Goal: Information Seeking & Learning: Learn about a topic

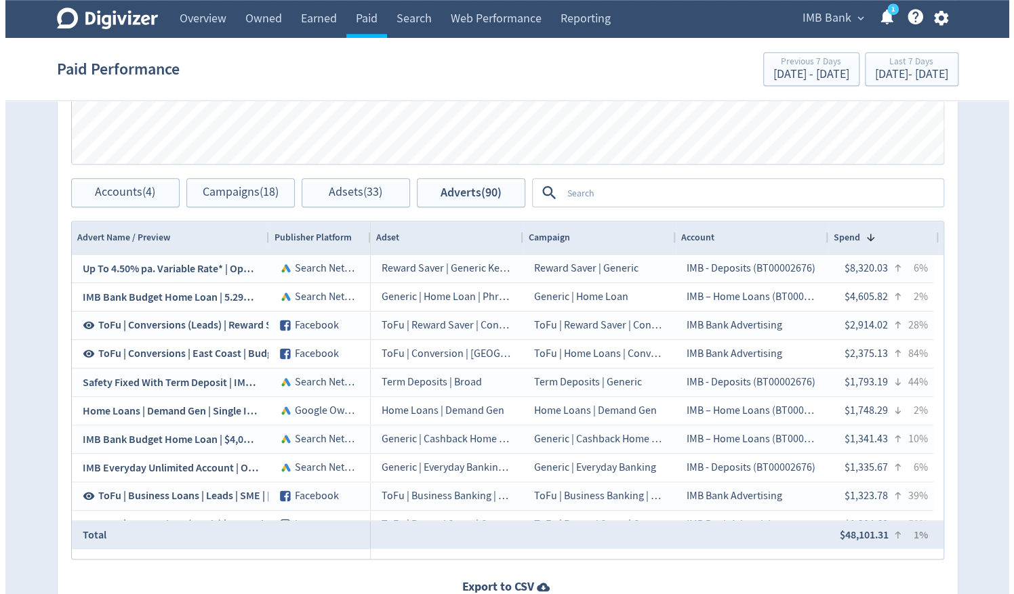
scroll to position [823, 0]
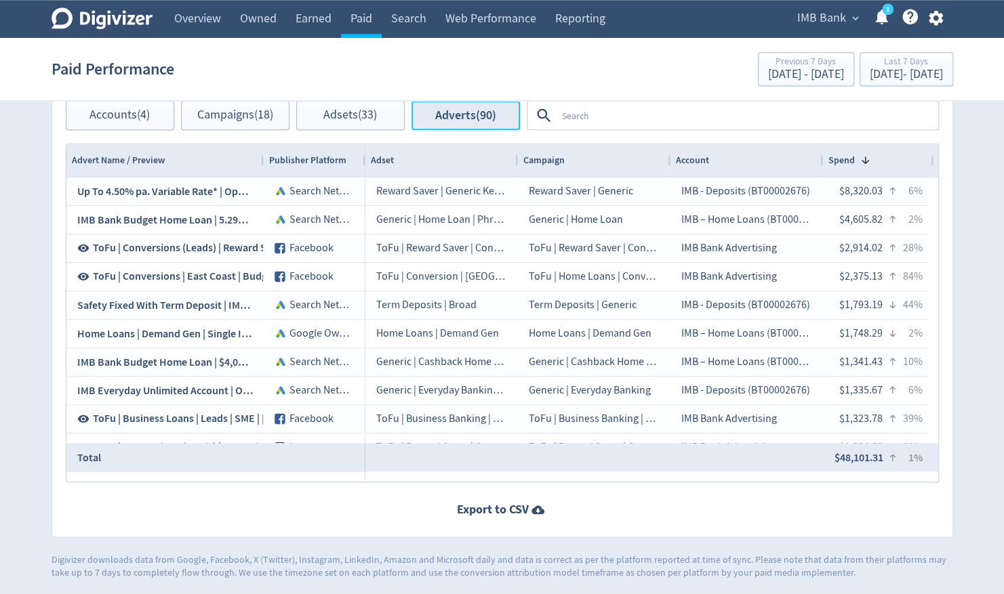
click at [471, 119] on span "Adverts (90)" at bounding box center [465, 115] width 61 height 13
click at [466, 112] on span "Adverts (90)" at bounding box center [465, 115] width 61 height 13
click at [608, 117] on textarea at bounding box center [746, 115] width 380 height 25
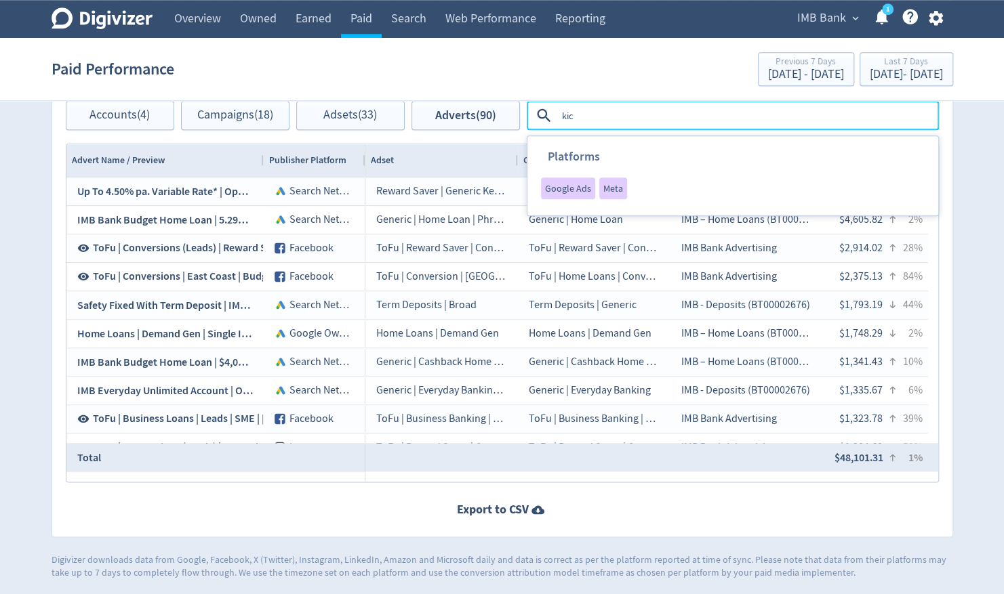
type textarea "kick"
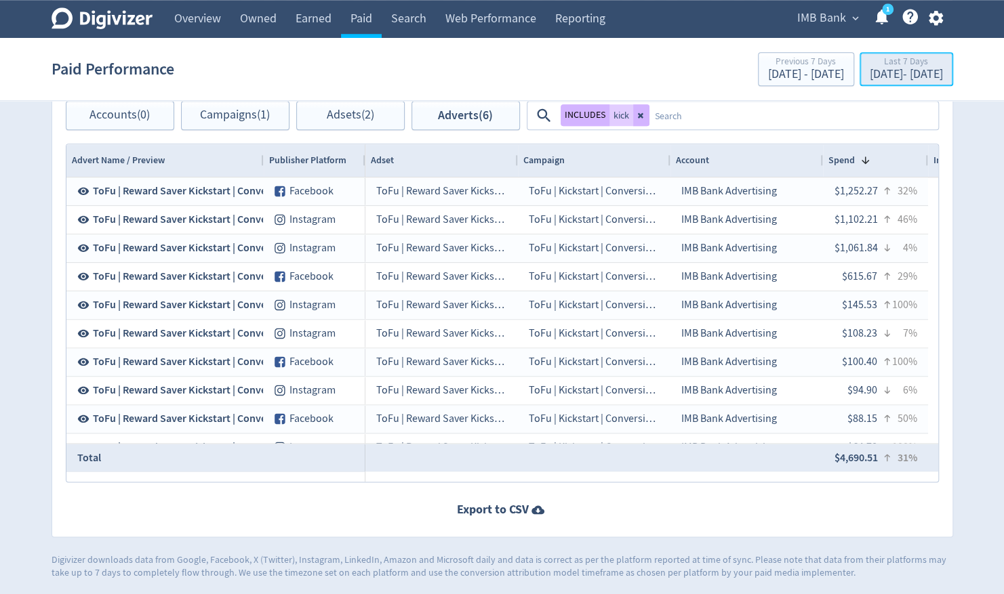
click at [886, 69] on div "[DATE] - [DATE]" at bounding box center [905, 74] width 73 height 12
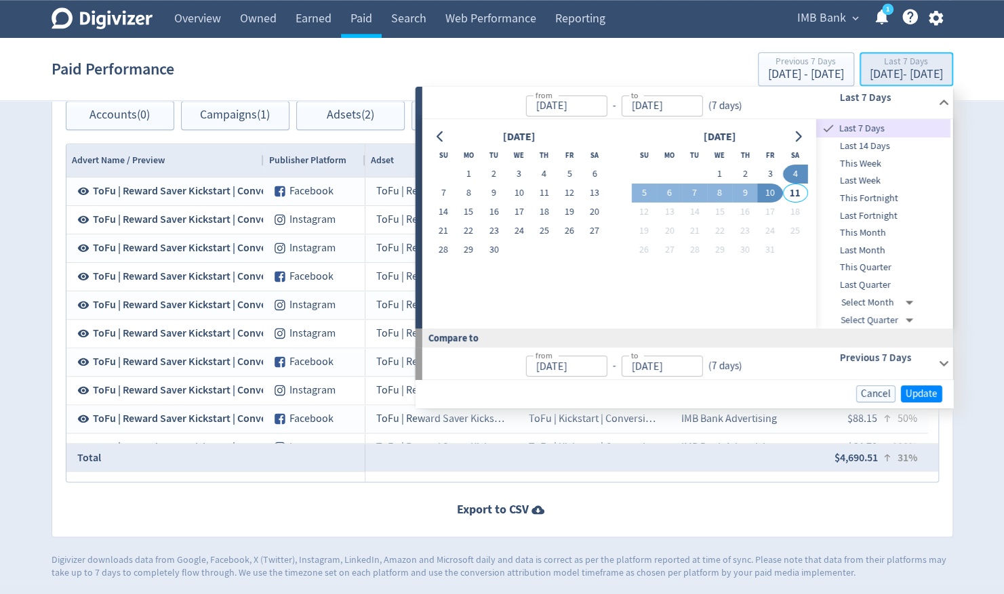
type input "[DATE]"
click at [880, 353] on h6 "Previous 7 Days" at bounding box center [885, 358] width 93 height 16
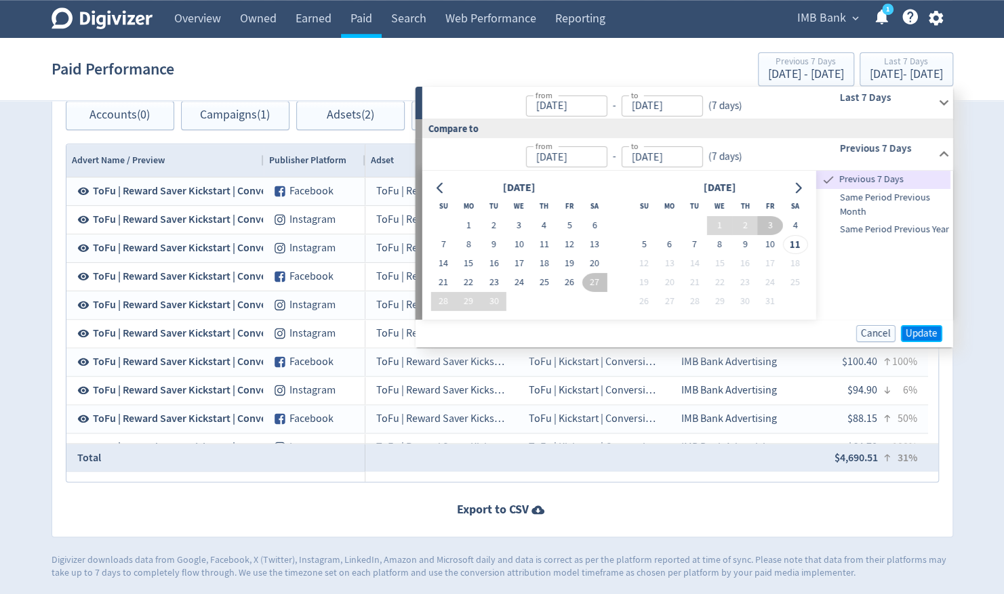
click at [918, 332] on span "Update" at bounding box center [921, 333] width 32 height 10
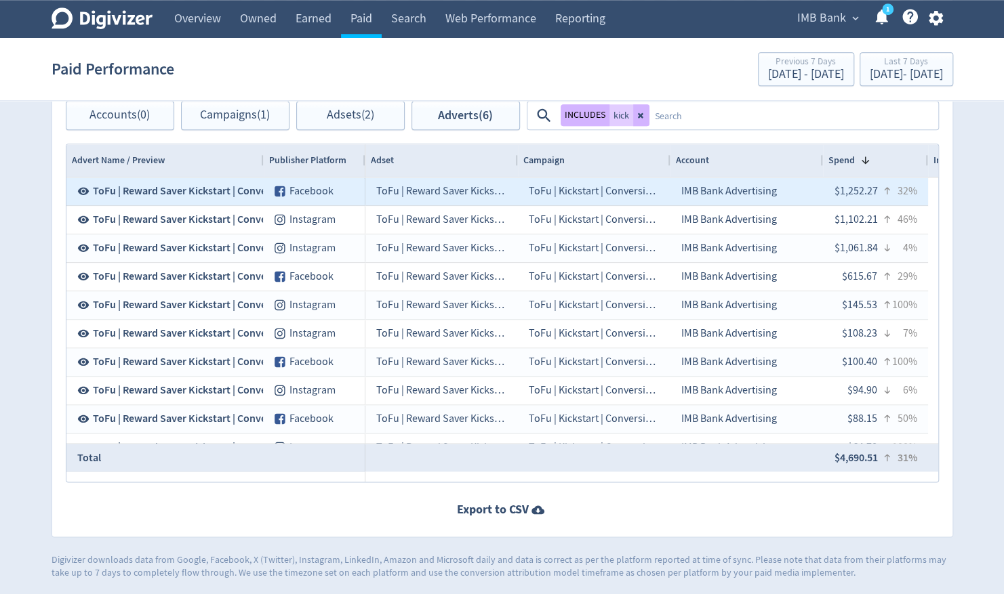
click at [220, 186] on span "ToFu | Reward Saver Kickstart | Conversions | Milk Tea | 4.75%" at bounding box center [233, 191] width 281 height 15
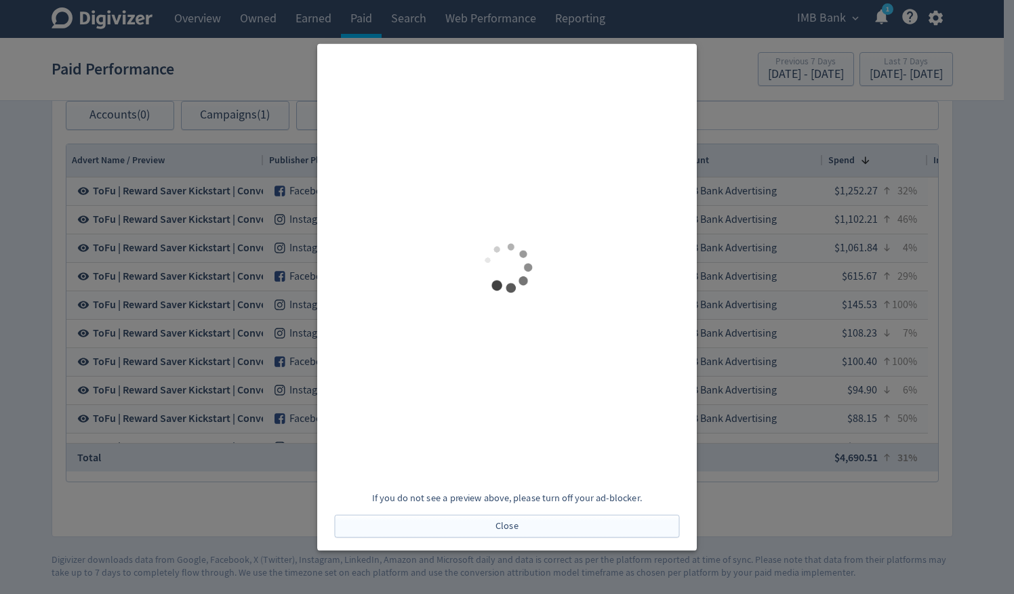
scroll to position [0, 0]
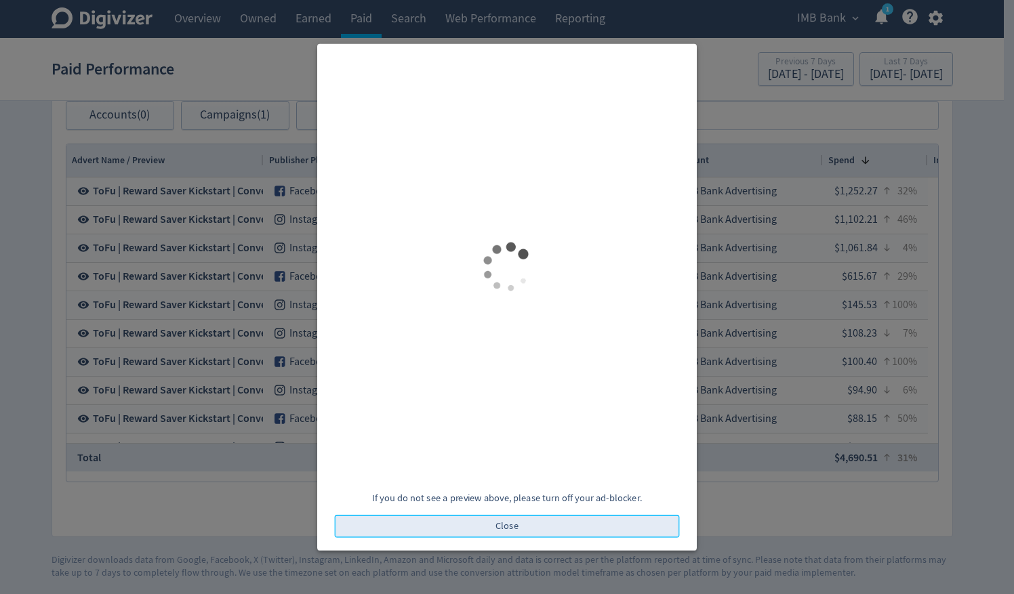
click at [503, 527] on span "Close" at bounding box center [506, 525] width 23 height 9
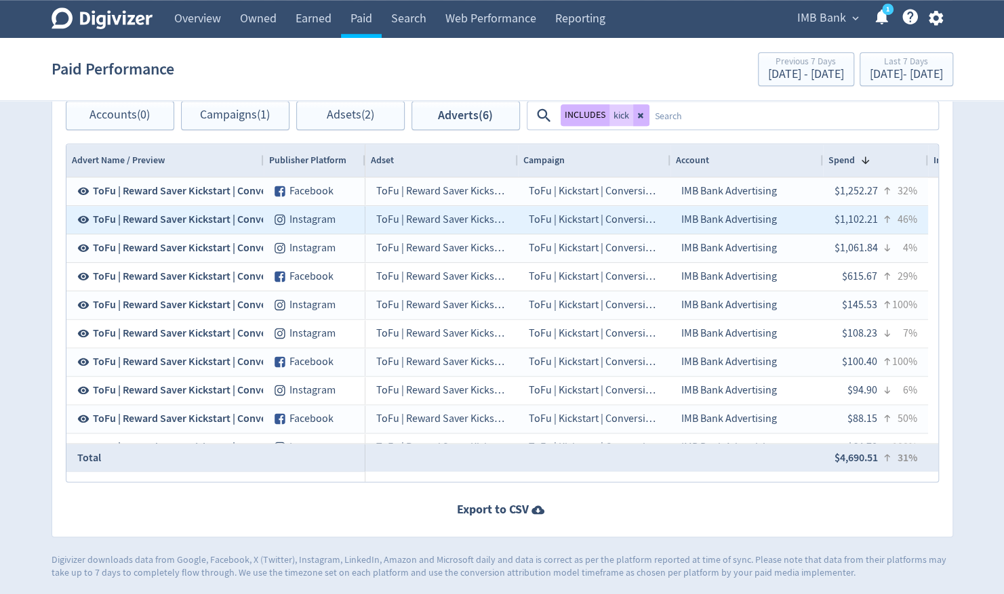
click at [163, 221] on span "ToFu | Reward Saver Kickstart | Conversions | Milk Tea | 4.75%" at bounding box center [233, 219] width 281 height 15
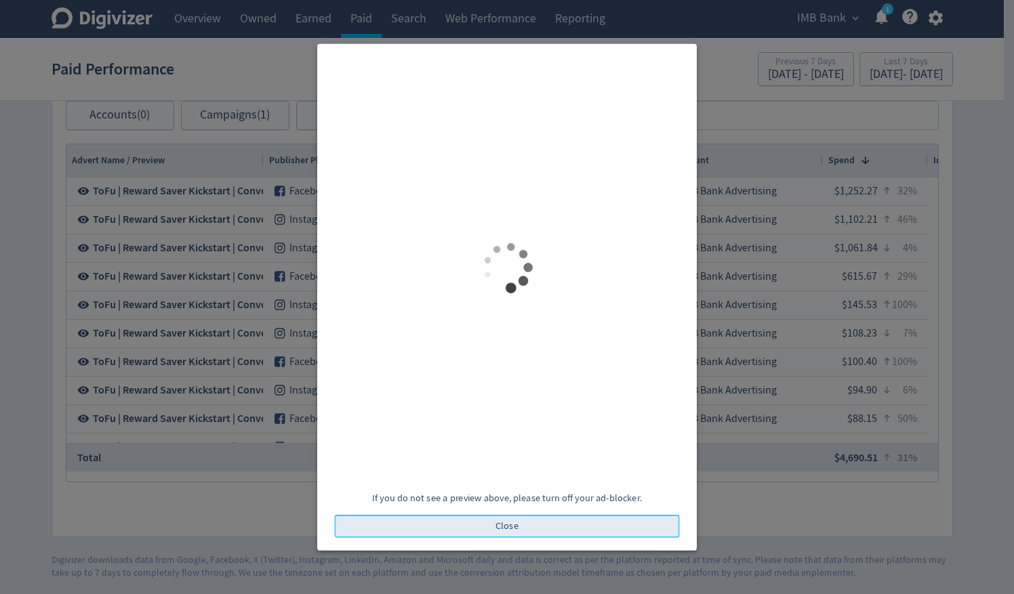
click at [506, 535] on button "Close" at bounding box center [507, 526] width 345 height 23
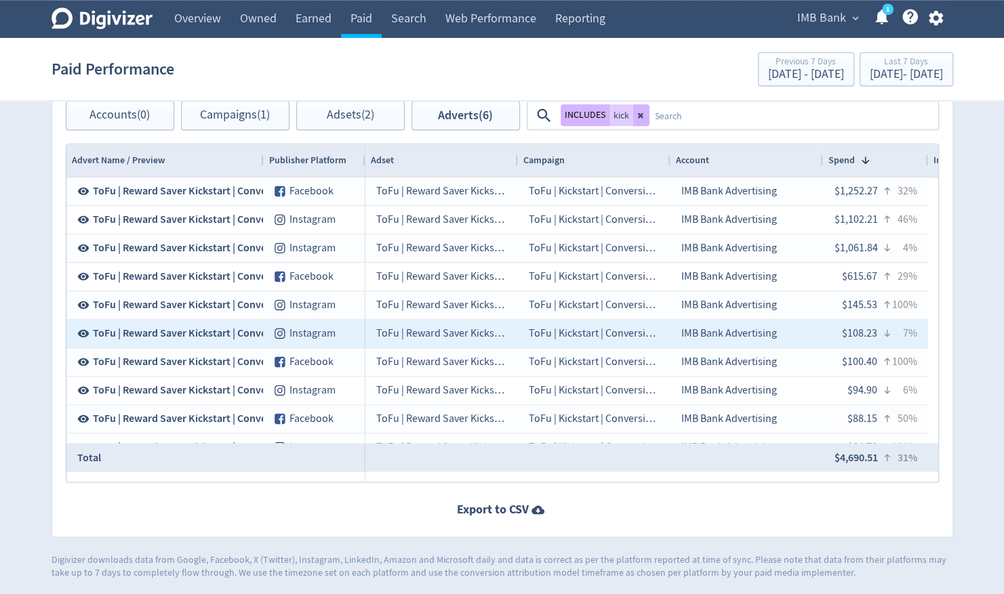
scroll to position [161, 0]
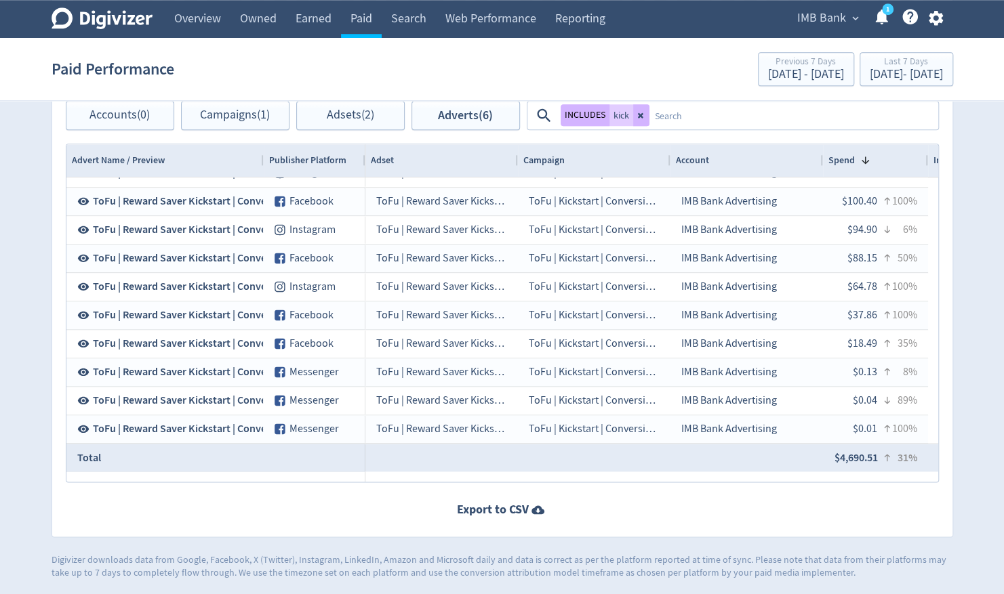
click at [699, 107] on textarea at bounding box center [792, 115] width 287 height 25
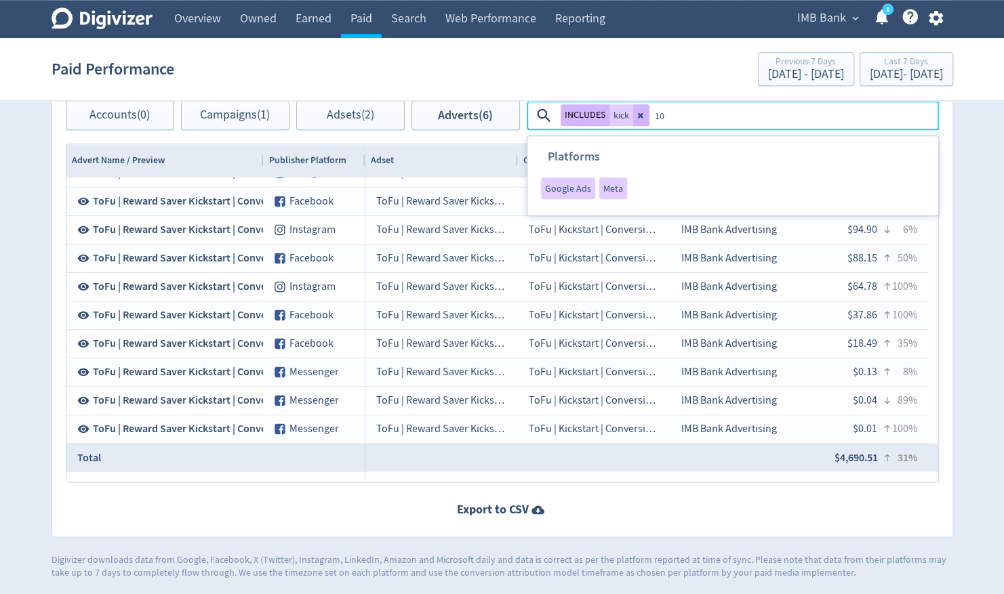
type textarea "100"
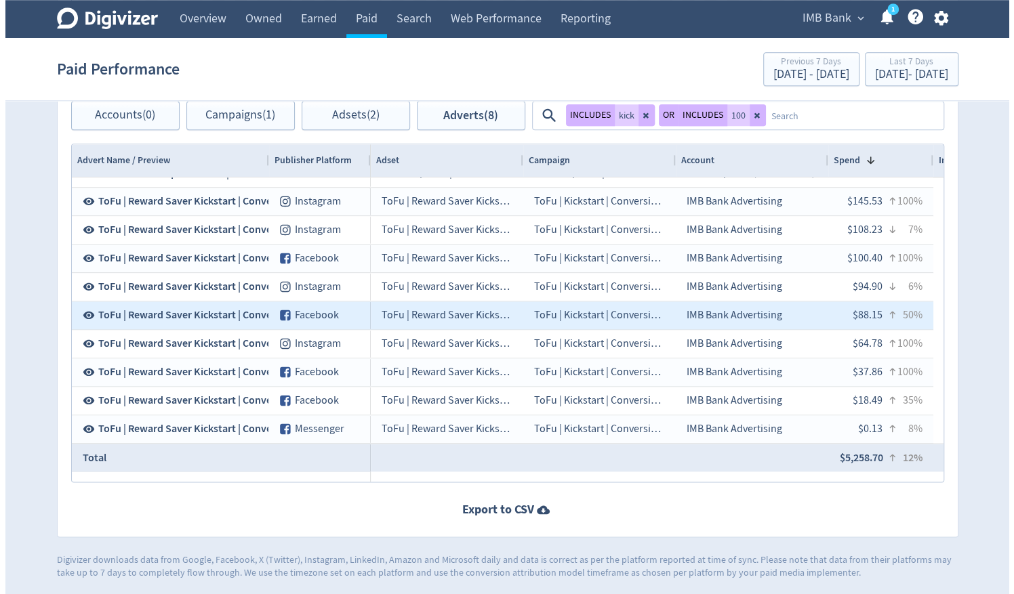
scroll to position [0, 0]
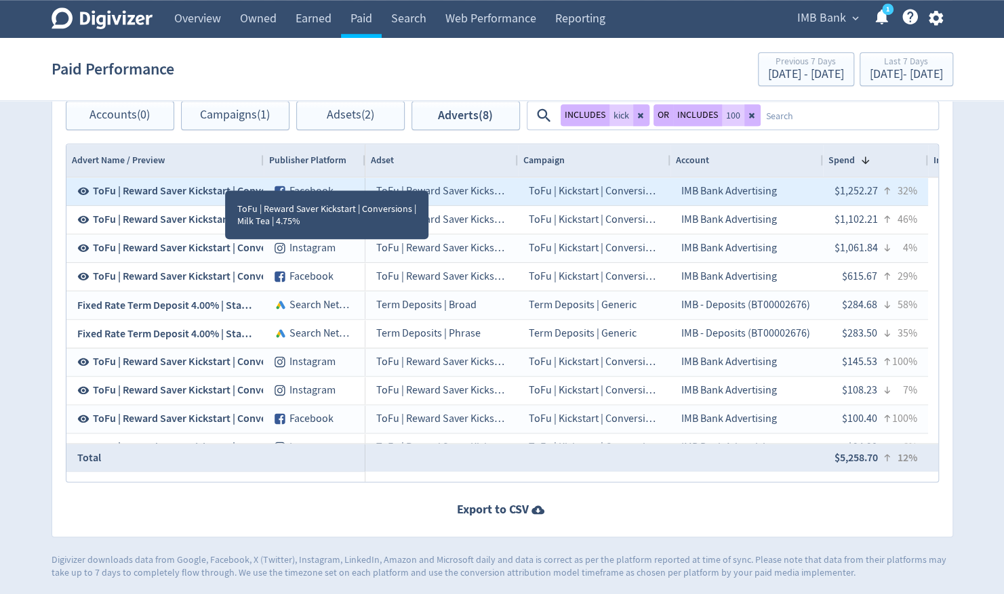
click at [205, 184] on span "ToFu | Reward Saver Kickstart | Conversions | Milk Tea | 4.75%" at bounding box center [233, 191] width 281 height 15
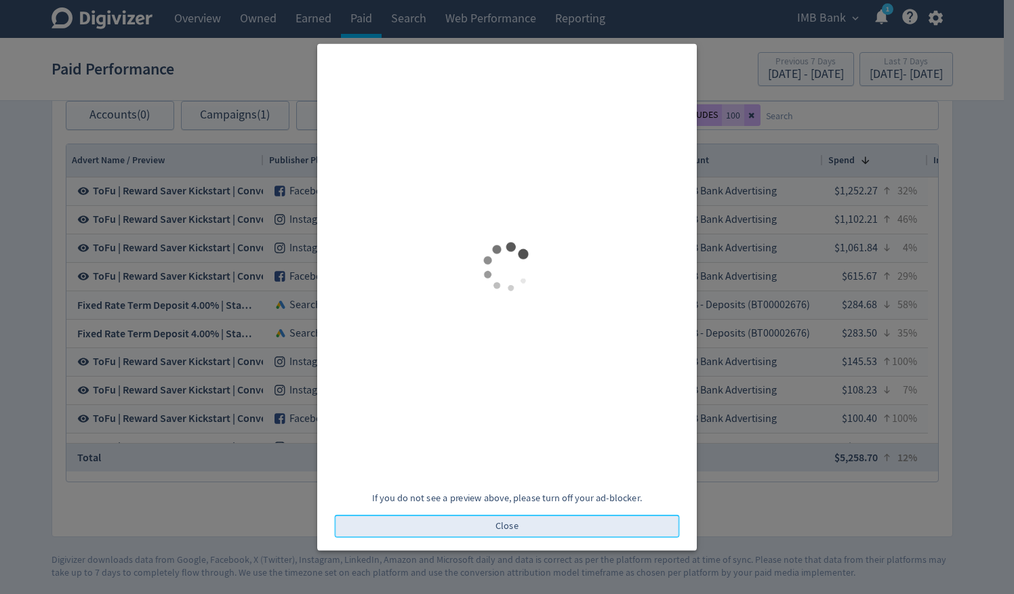
click at [532, 531] on button "Close" at bounding box center [507, 526] width 345 height 23
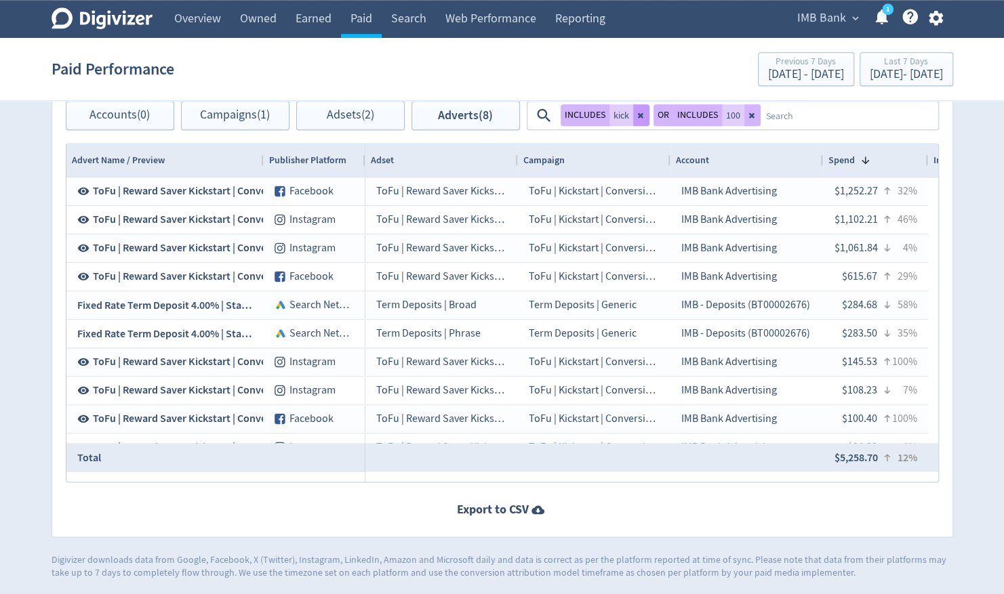
click at [638, 111] on icon at bounding box center [641, 115] width 8 height 8
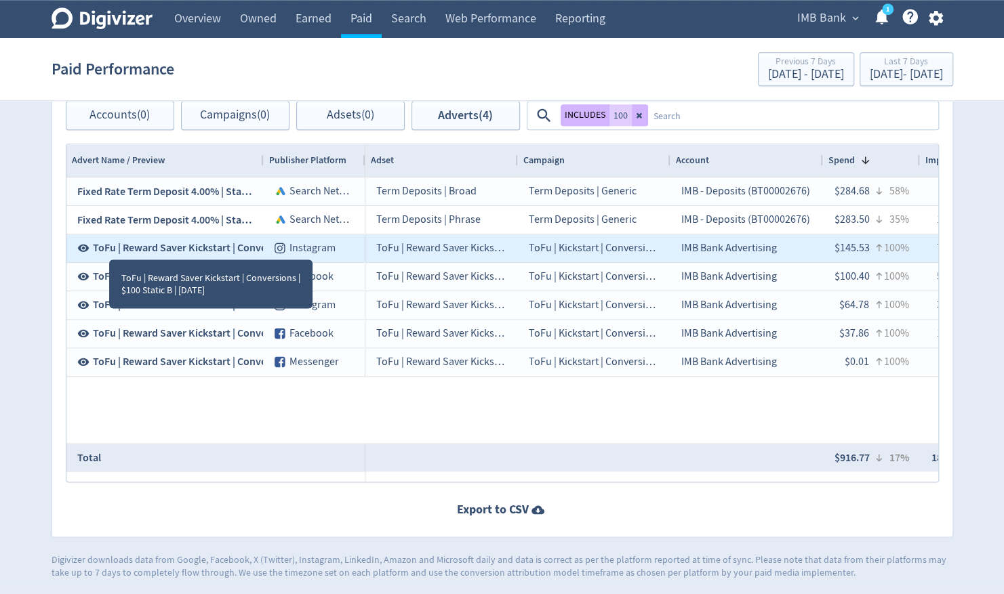
click at [108, 245] on span "ToFu | Reward Saver Kickstart | Conversions | $100 Static B | [DATE]" at bounding box center [246, 248] width 306 height 15
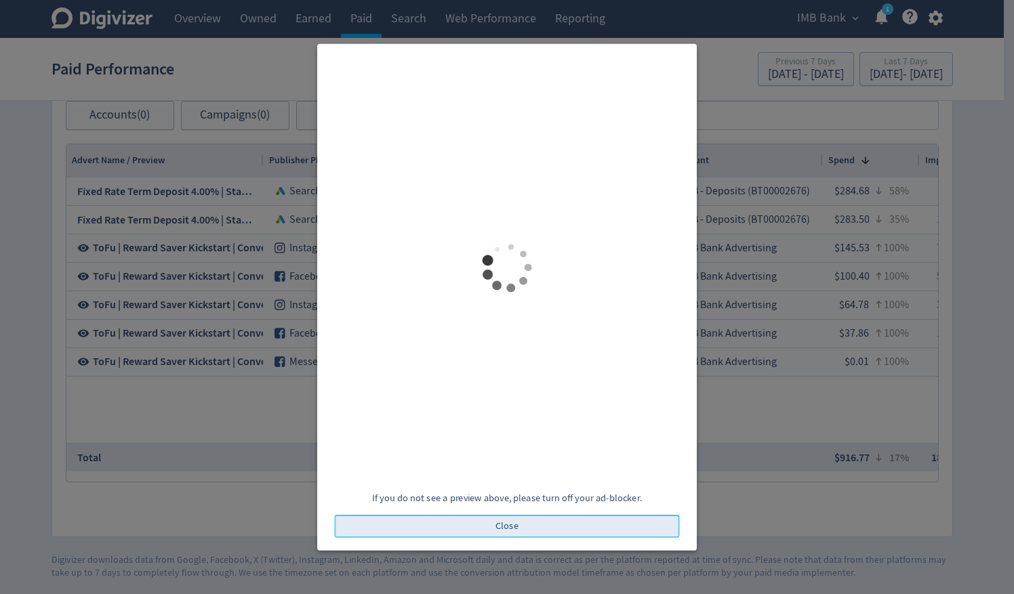
click at [511, 527] on span "Close" at bounding box center [506, 525] width 23 height 9
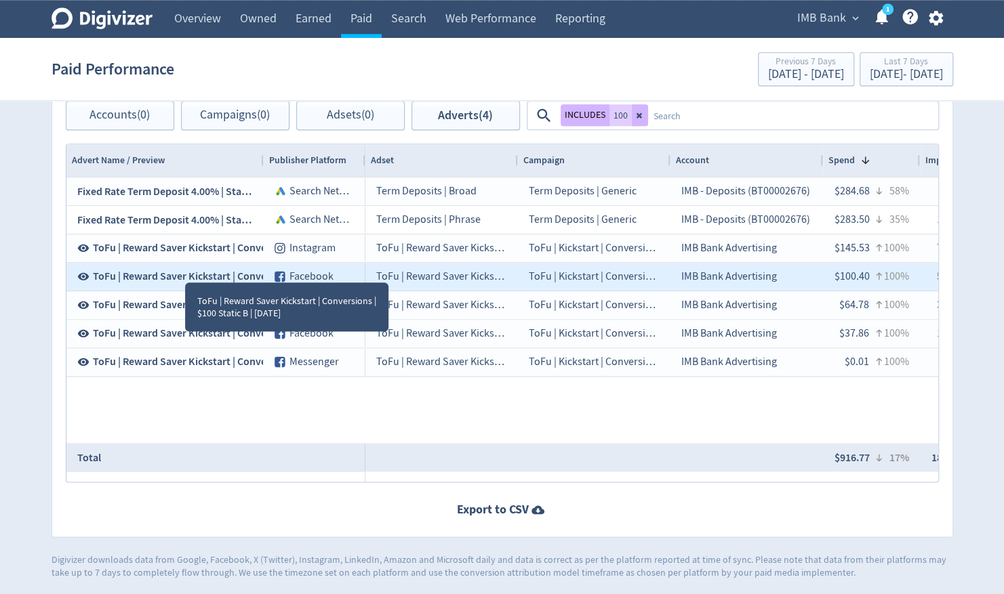
click at [182, 272] on span "ToFu | Reward Saver Kickstart | Conversions | $100 Static B | [DATE]" at bounding box center [246, 276] width 306 height 15
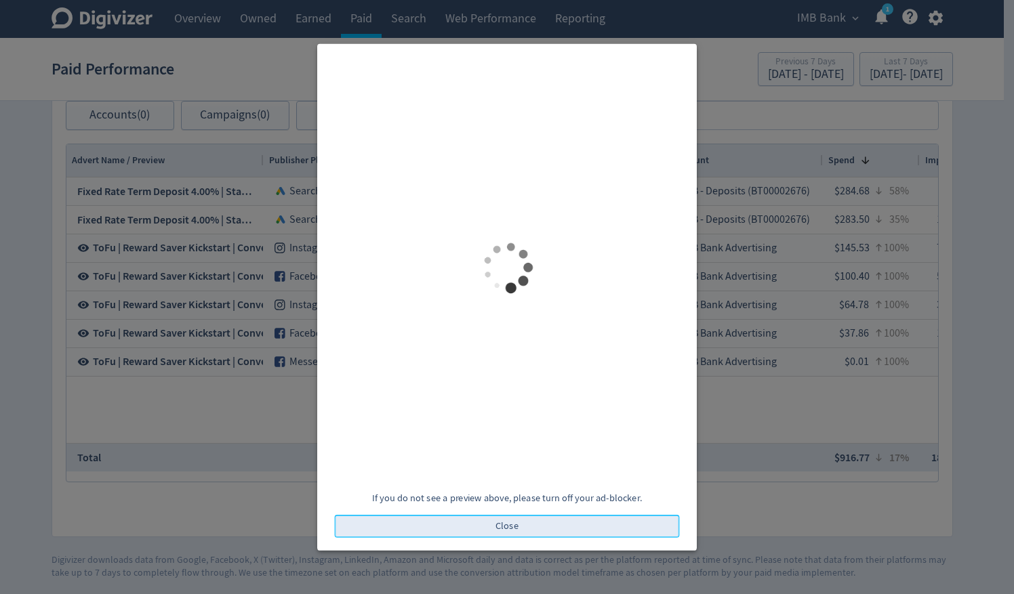
click at [553, 527] on button "Close" at bounding box center [507, 526] width 345 height 23
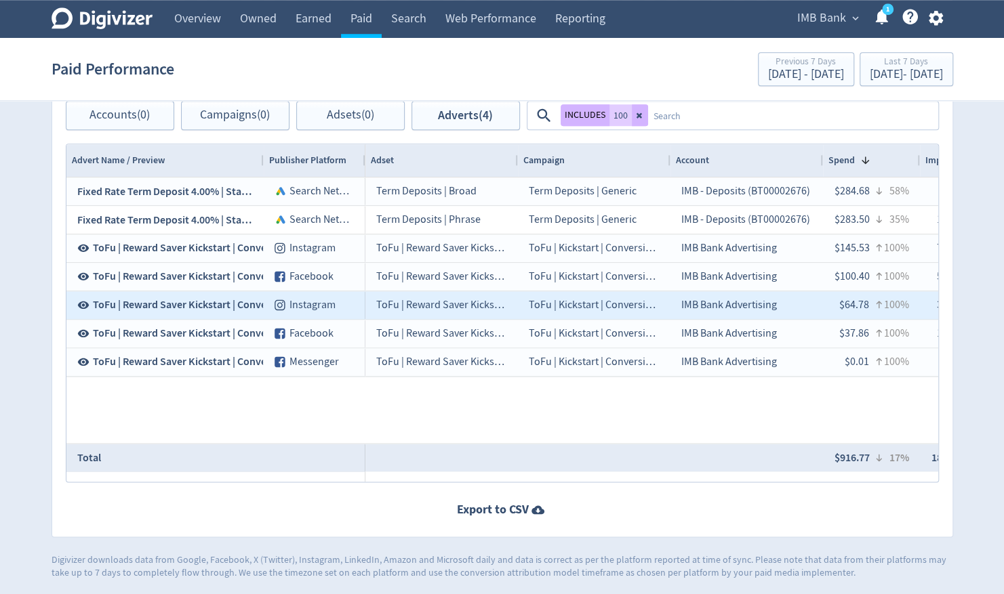
click at [175, 301] on span "ToFu | Reward Saver Kickstart | Conversions | $100 Static A | [DATE]" at bounding box center [246, 304] width 306 height 15
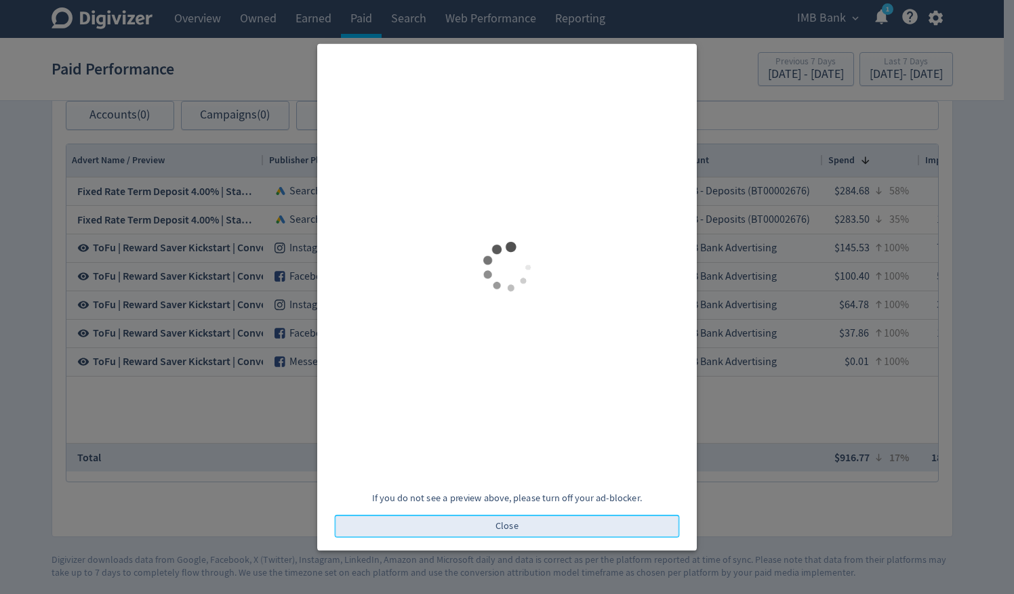
click at [492, 522] on button "Close" at bounding box center [507, 526] width 345 height 23
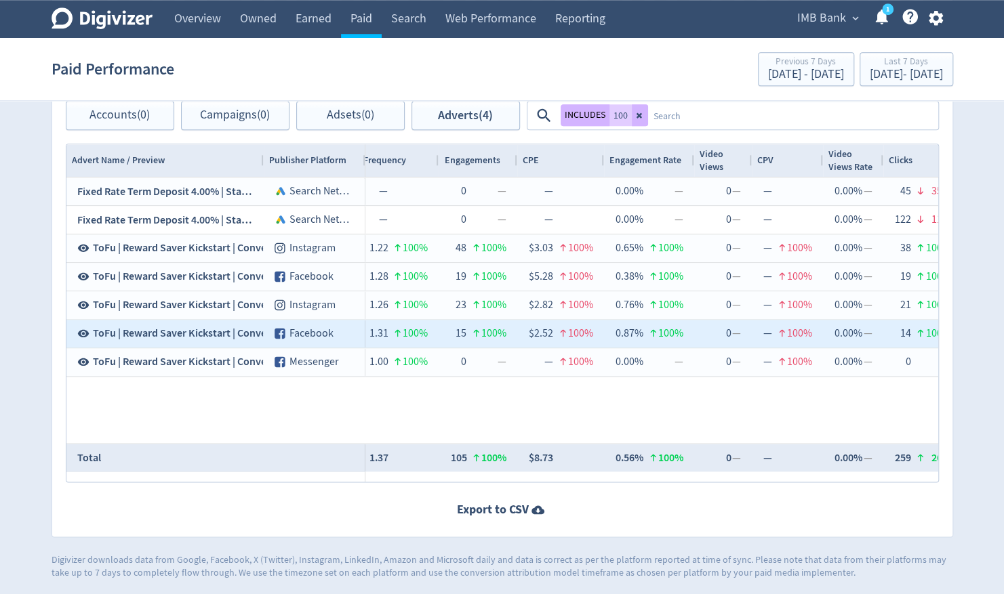
click at [164, 326] on span "ToFu | Reward Saver Kickstart | Conversions | $100 Static A | [DATE]" at bounding box center [246, 333] width 306 height 15
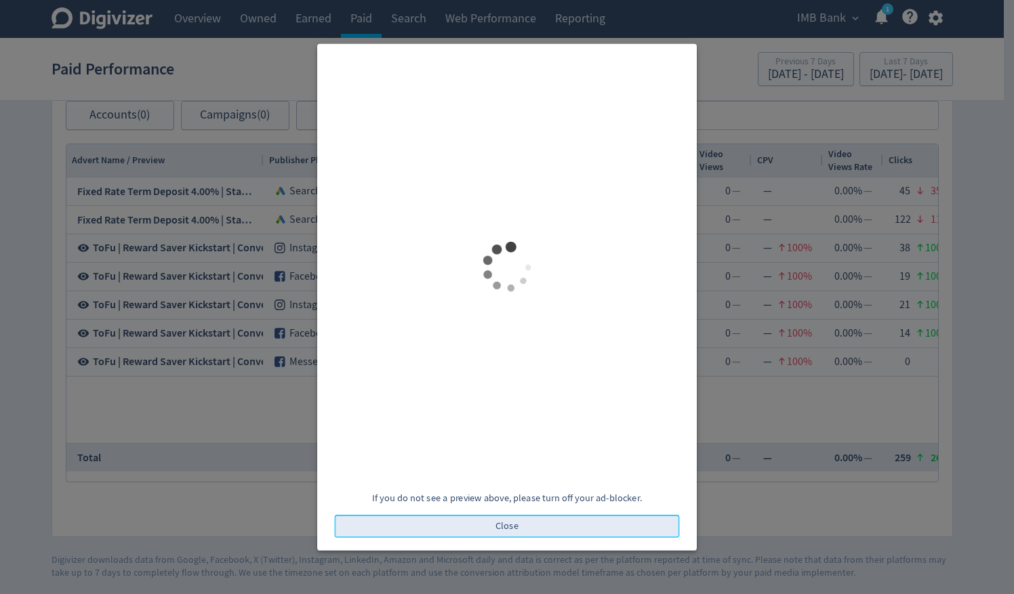
click at [506, 523] on span "Close" at bounding box center [506, 525] width 23 height 9
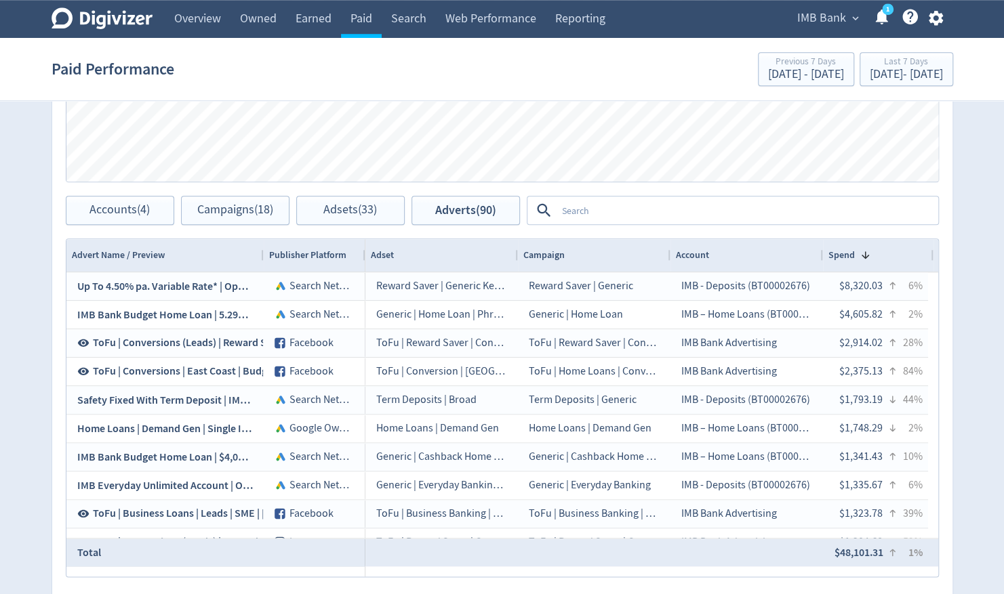
scroll to position [823, 0]
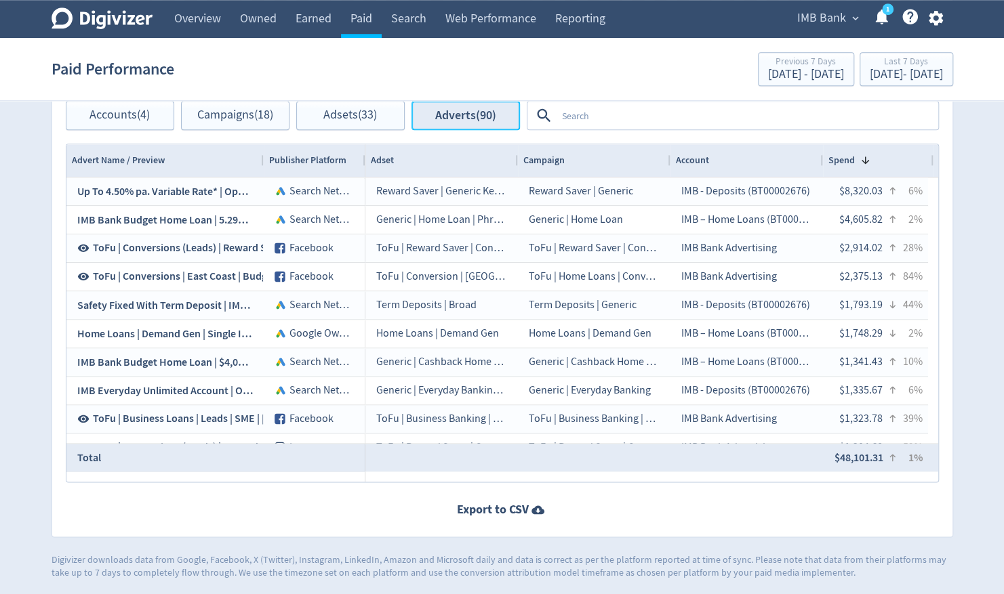
click at [490, 114] on span "Adverts (90)" at bounding box center [465, 115] width 61 height 13
